Goal: Complete application form: Complete application form

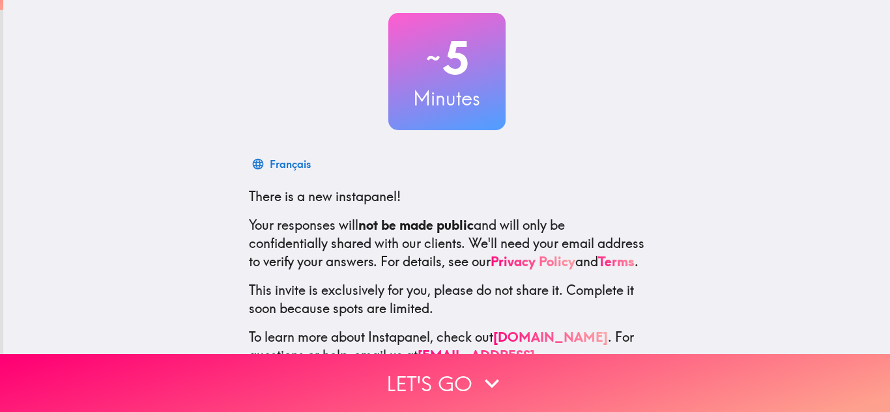
scroll to position [120, 0]
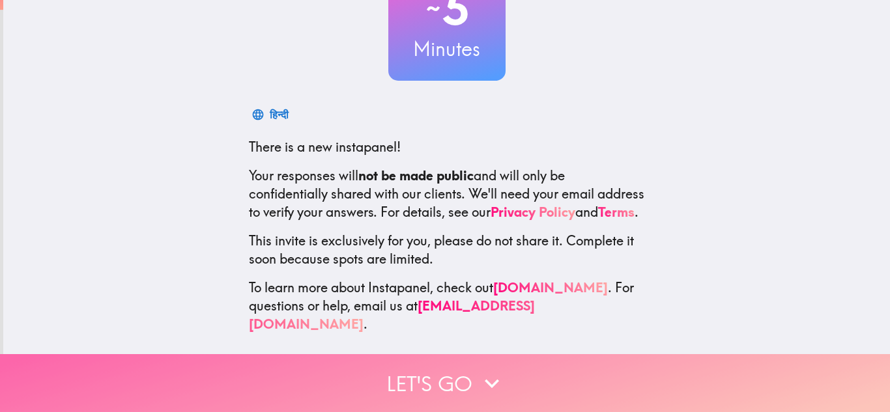
click at [443, 387] on button "Let's go" at bounding box center [445, 383] width 890 height 58
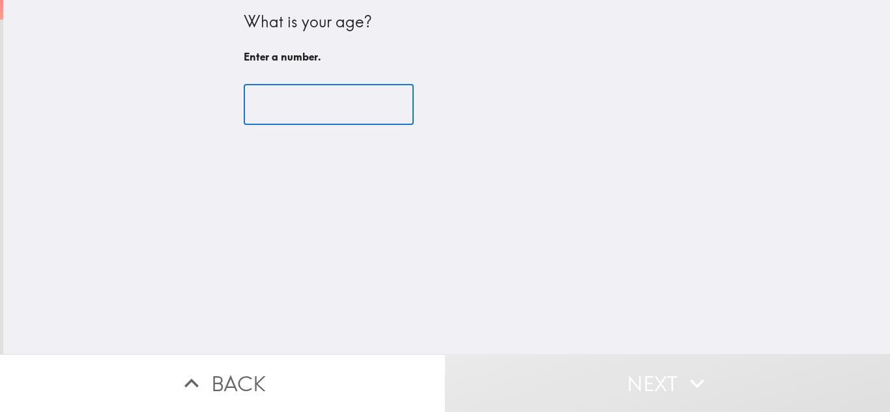
click at [312, 99] on input "number" at bounding box center [329, 105] width 170 height 40
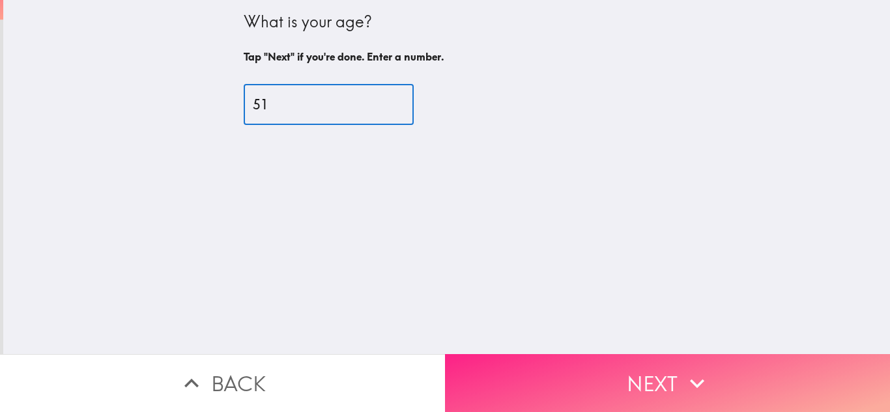
type input "51"
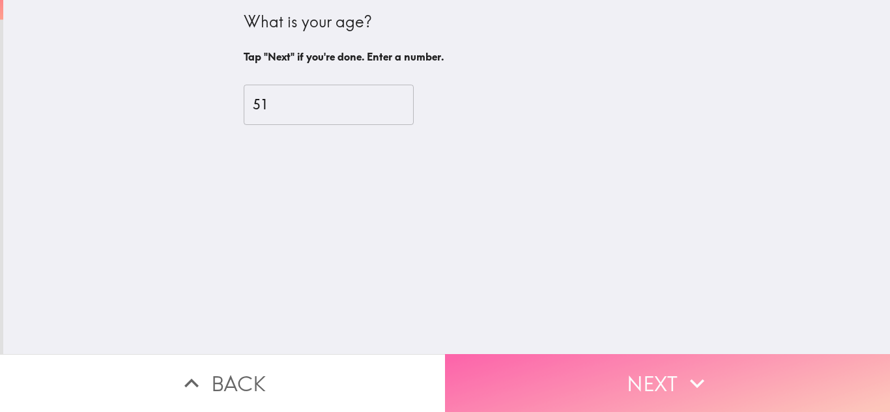
click at [639, 373] on button "Next" at bounding box center [667, 383] width 445 height 58
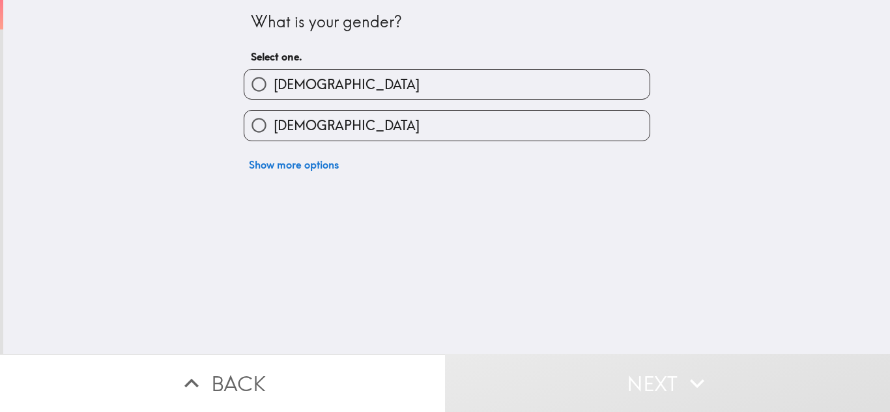
click at [435, 129] on label "[DEMOGRAPHIC_DATA]" at bounding box center [446, 125] width 405 height 29
click at [274, 129] on input "[DEMOGRAPHIC_DATA]" at bounding box center [258, 125] width 29 height 29
radio input "true"
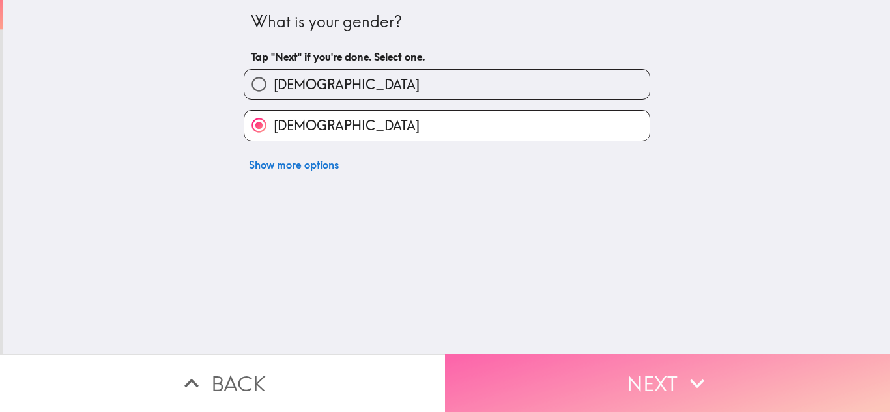
click at [710, 387] on icon "button" at bounding box center [697, 383] width 29 height 29
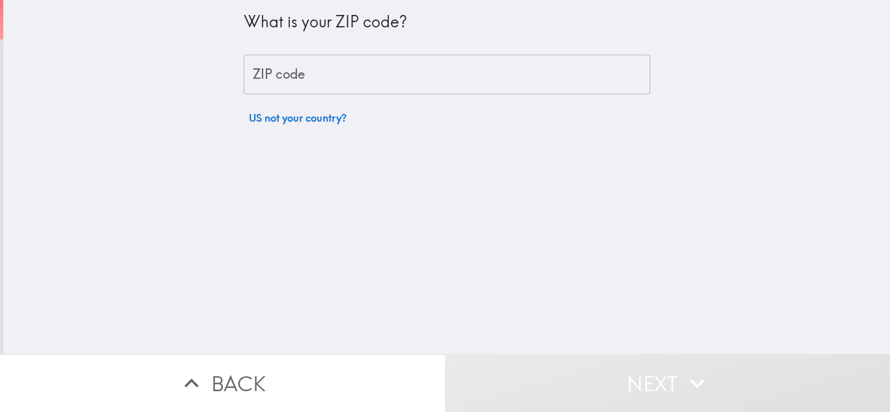
click at [471, 83] on input "ZIP code" at bounding box center [447, 75] width 407 height 40
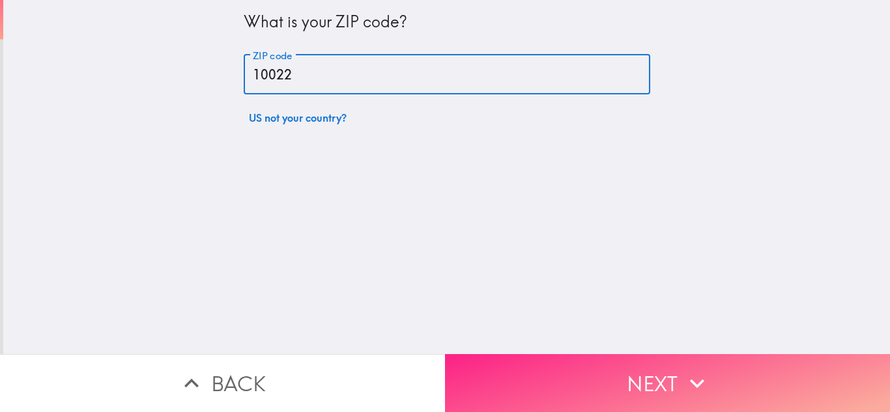
type input "10022"
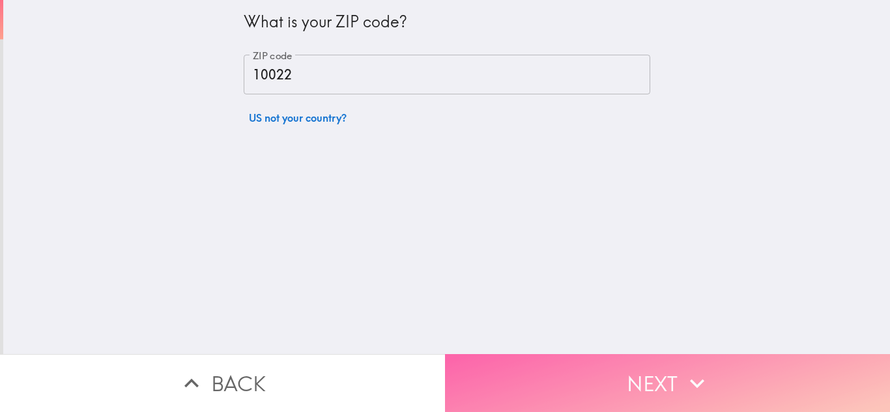
click at [693, 397] on button "Next" at bounding box center [667, 383] width 445 height 58
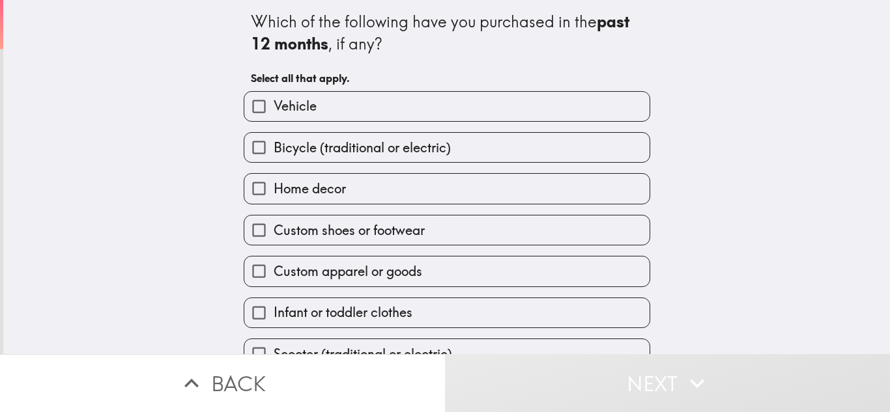
click at [422, 113] on label "Vehicle" at bounding box center [446, 106] width 405 height 29
click at [274, 113] on input "Vehicle" at bounding box center [258, 106] width 29 height 29
checkbox input "true"
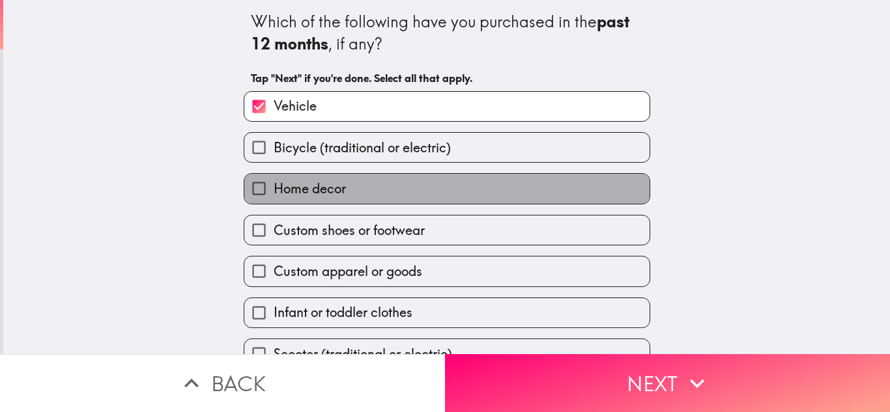
click at [379, 183] on label "Home decor" at bounding box center [446, 188] width 405 height 29
click at [274, 183] on input "Home decor" at bounding box center [258, 188] width 29 height 29
checkbox input "true"
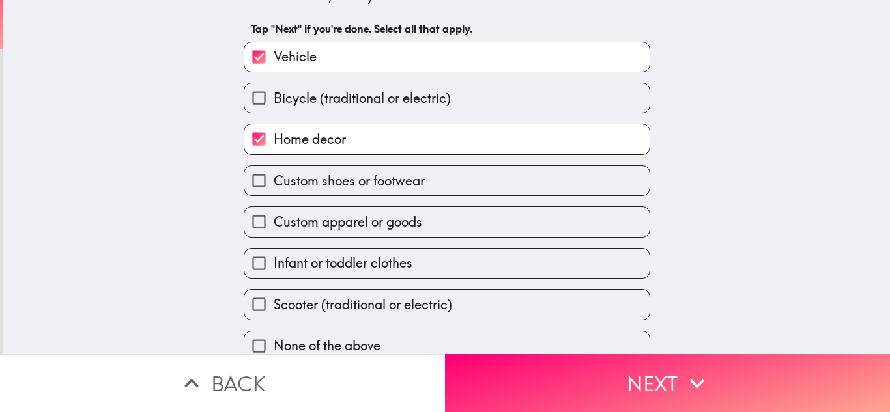
scroll to position [57, 0]
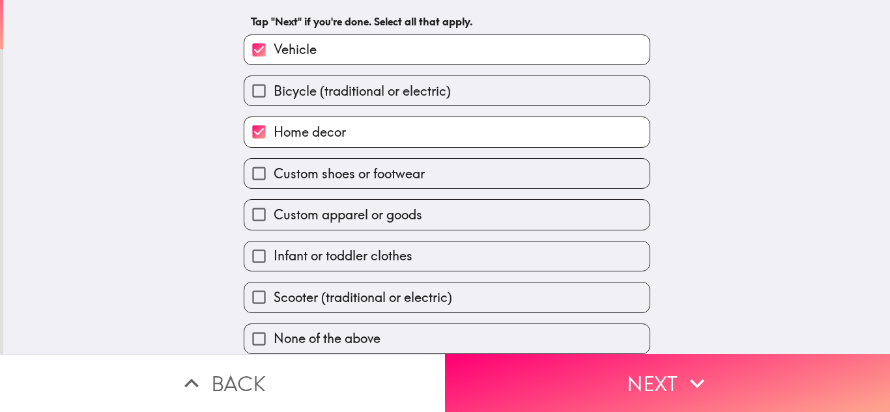
click at [442, 217] on label "Custom apparel or goods" at bounding box center [446, 214] width 405 height 29
click at [274, 217] on input "Custom apparel or goods" at bounding box center [258, 214] width 29 height 29
checkbox input "true"
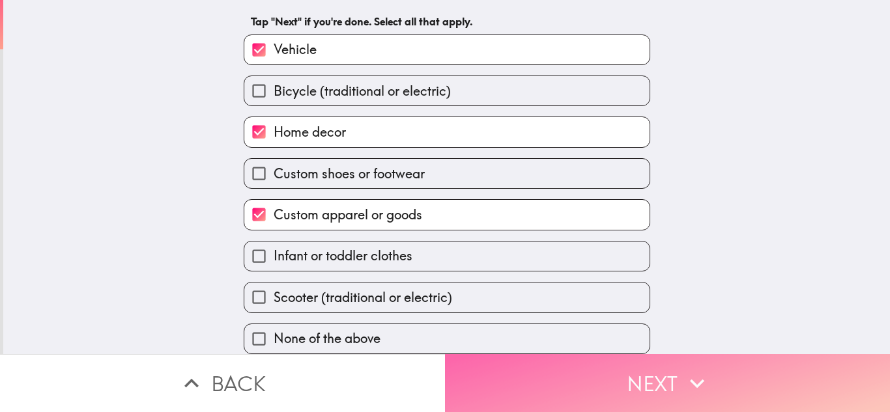
click at [588, 377] on button "Next" at bounding box center [667, 383] width 445 height 58
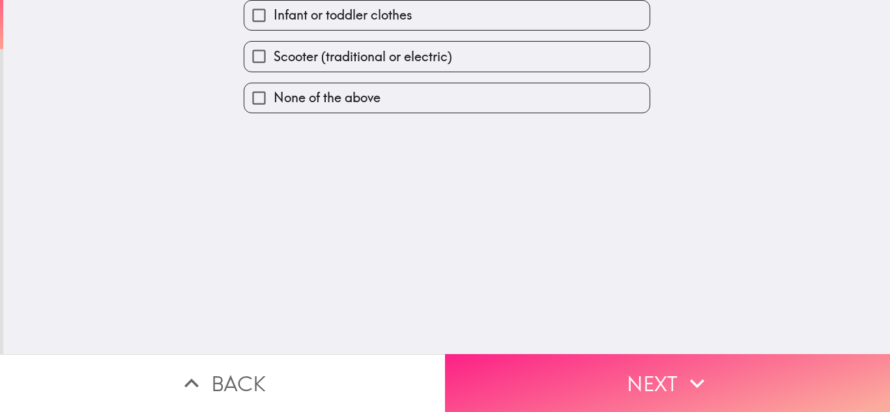
scroll to position [0, 0]
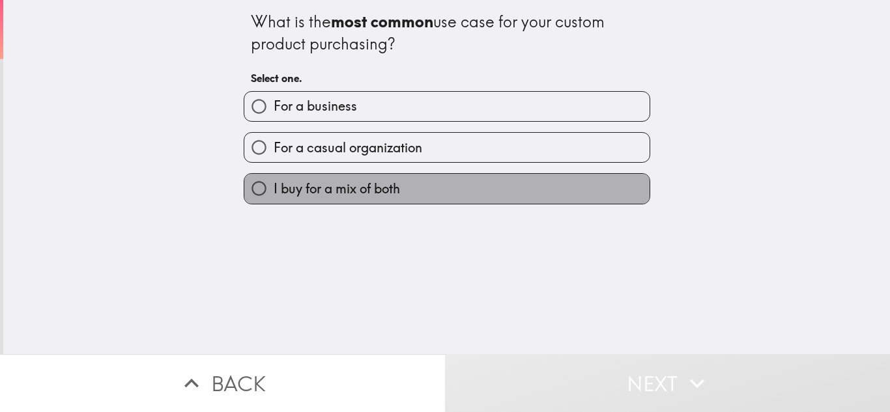
click at [349, 188] on span "I buy for a mix of both" at bounding box center [337, 189] width 126 height 18
click at [274, 188] on input "I buy for a mix of both" at bounding box center [258, 188] width 29 height 29
radio input "true"
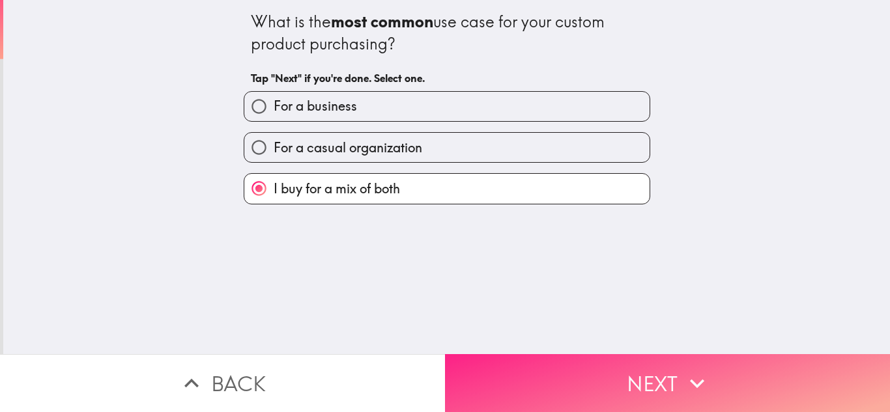
click at [578, 378] on button "Next" at bounding box center [667, 383] width 445 height 58
